Goal: Find specific page/section: Find specific page/section

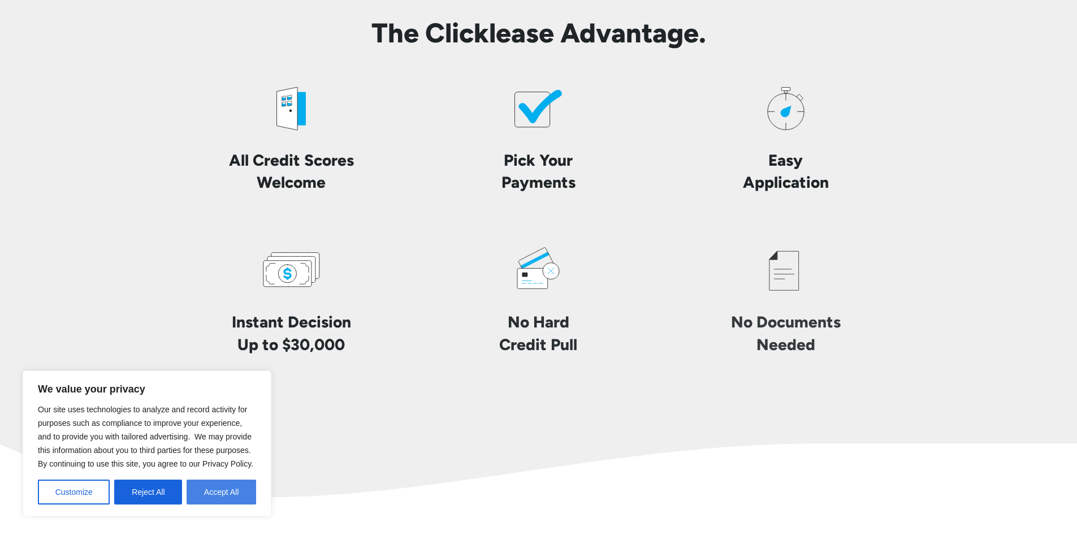
click at [217, 489] on button "Accept All" at bounding box center [222, 492] width 70 height 25
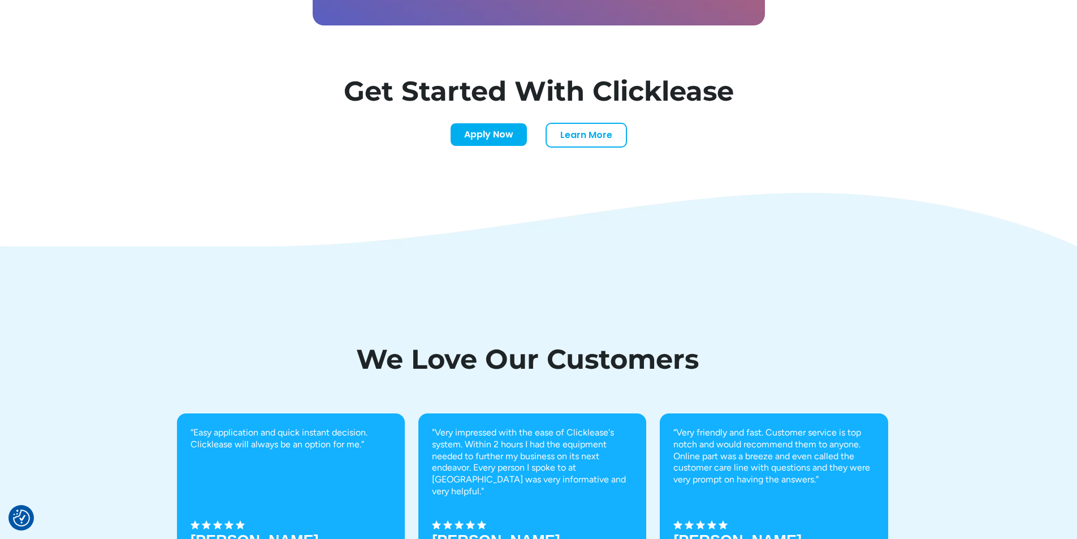
scroll to position [3927, 0]
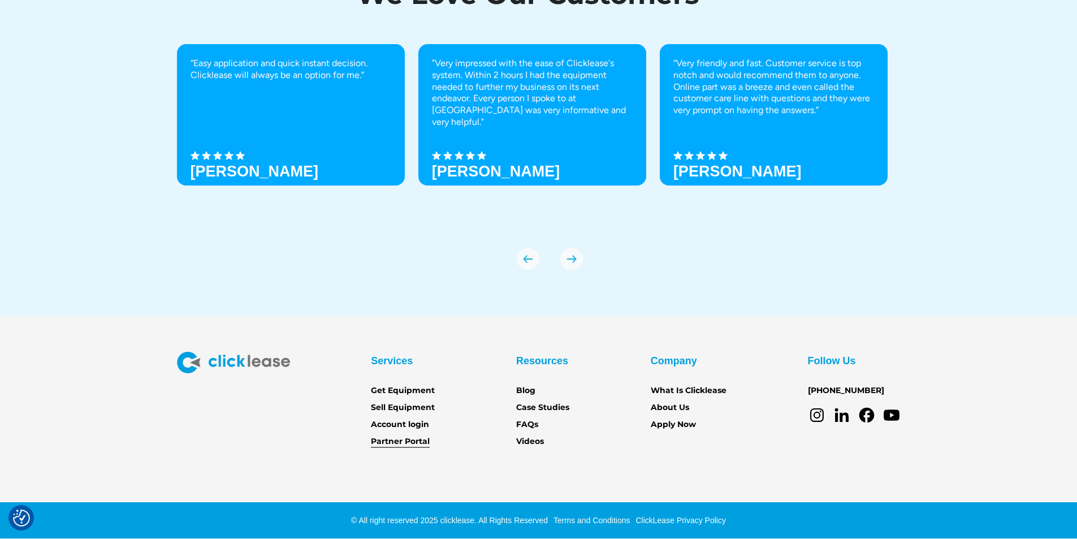
click at [409, 438] on link "Partner Portal" at bounding box center [400, 441] width 59 height 12
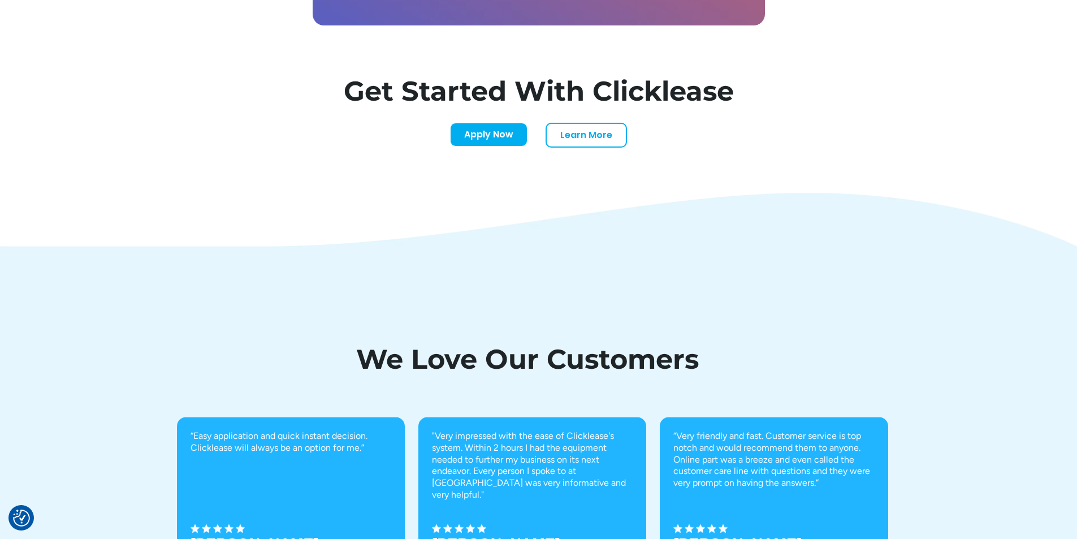
scroll to position [3927, 0]
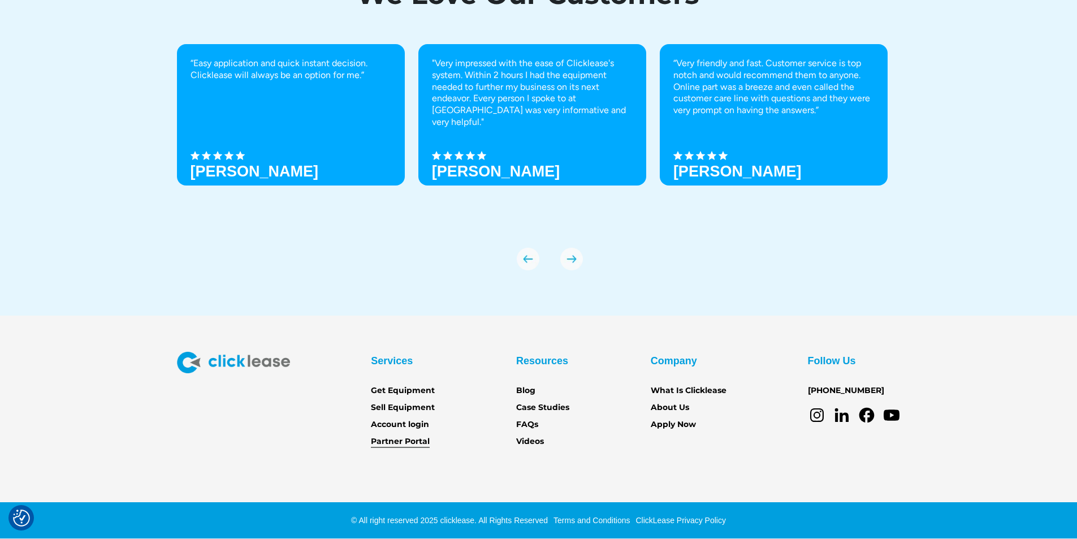
click at [402, 440] on link "Partner Portal" at bounding box center [400, 441] width 59 height 12
